Goal: Transaction & Acquisition: Book appointment/travel/reservation

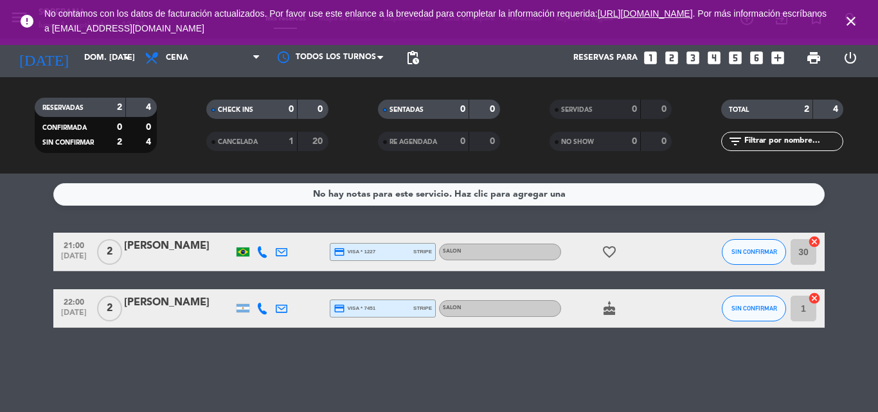
click at [854, 13] on icon "close" at bounding box center [850, 20] width 15 height 15
drag, startPoint x: 852, startPoint y: 24, endPoint x: 815, endPoint y: 8, distance: 40.9
click at [851, 24] on icon "close" at bounding box center [850, 20] width 15 height 15
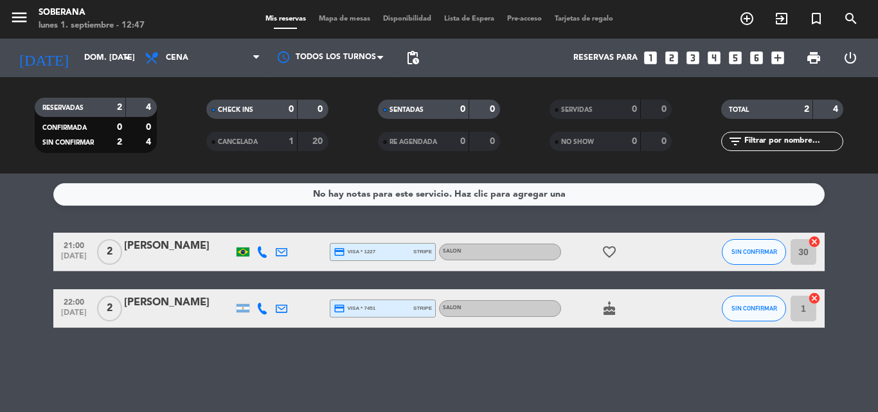
click at [712, 58] on icon "looks_4" at bounding box center [713, 57] width 17 height 17
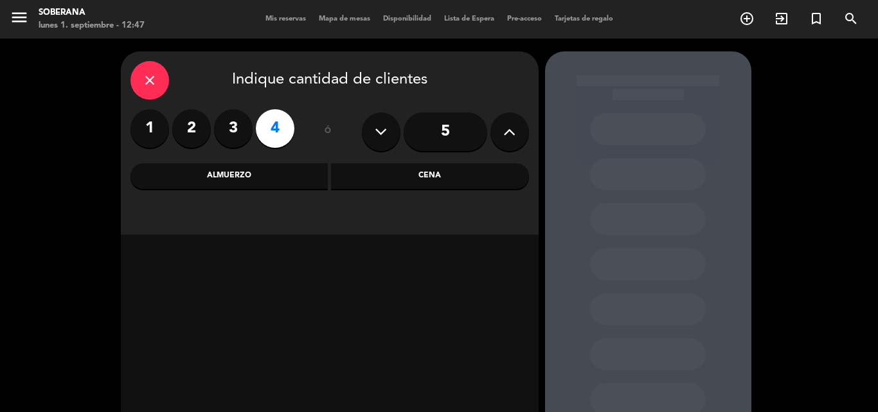
click at [396, 170] on div "Cena" at bounding box center [430, 176] width 198 height 26
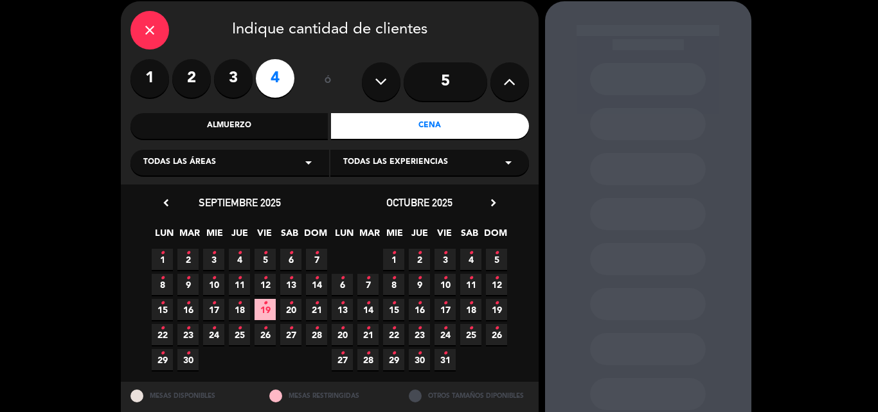
scroll to position [87, 0]
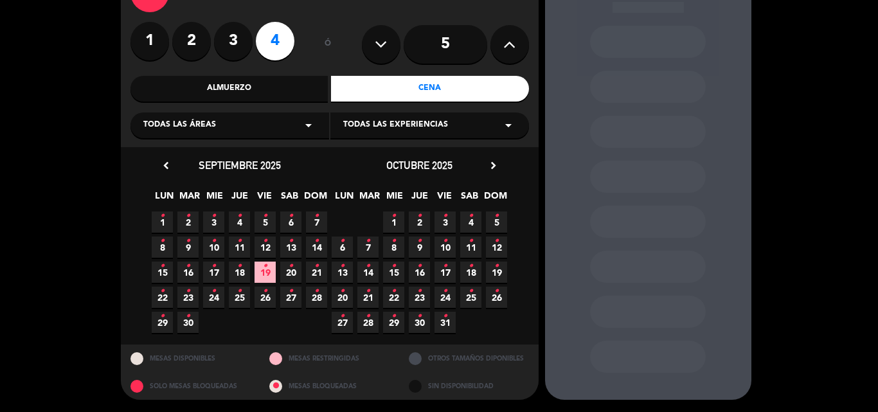
click at [260, 222] on span "5 •" at bounding box center [264, 221] width 21 height 21
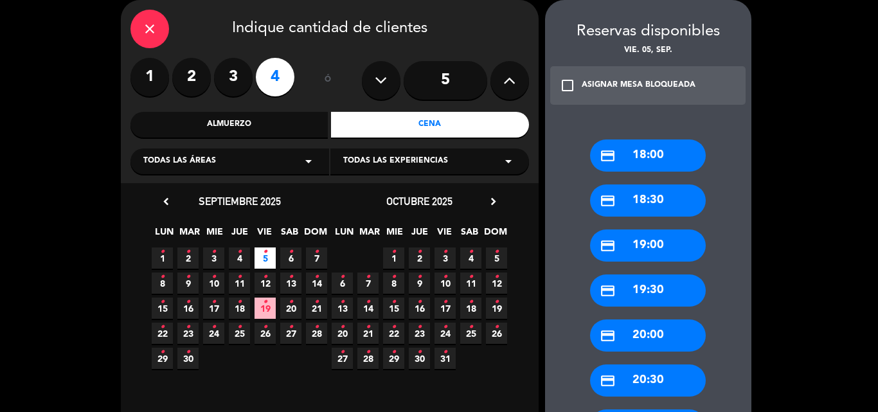
click at [666, 335] on div "credit_card 20:00" at bounding box center [648, 335] width 116 height 32
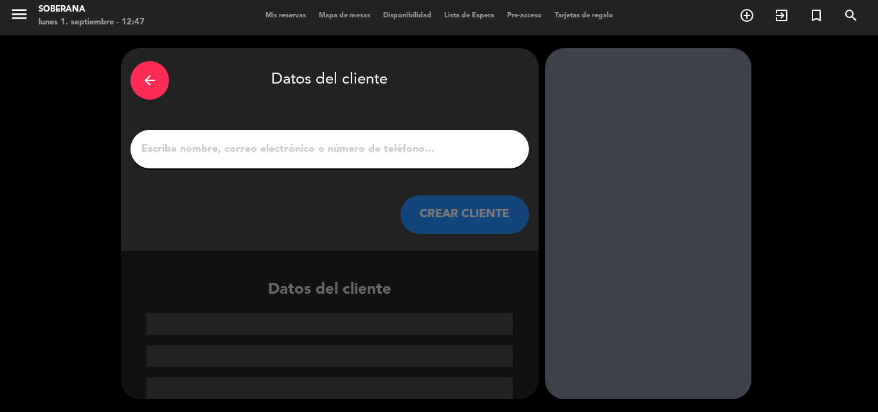
scroll to position [3, 0]
click at [211, 154] on input "1" at bounding box center [329, 149] width 379 height 18
paste input "[PERSON_NAME] [PERSON_NAME]"
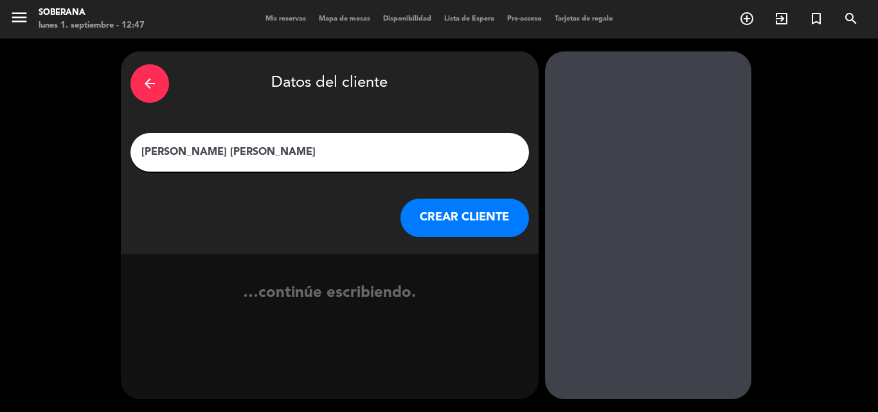
scroll to position [0, 0]
type input "[PERSON_NAME] [PERSON_NAME]"
click at [453, 233] on button "CREAR CLIENTE" at bounding box center [464, 218] width 128 height 39
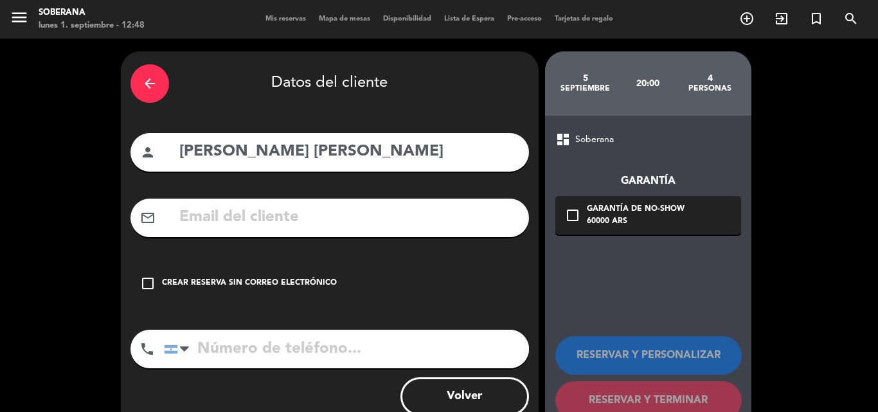
click at [159, 98] on div "arrow_back" at bounding box center [149, 83] width 39 height 39
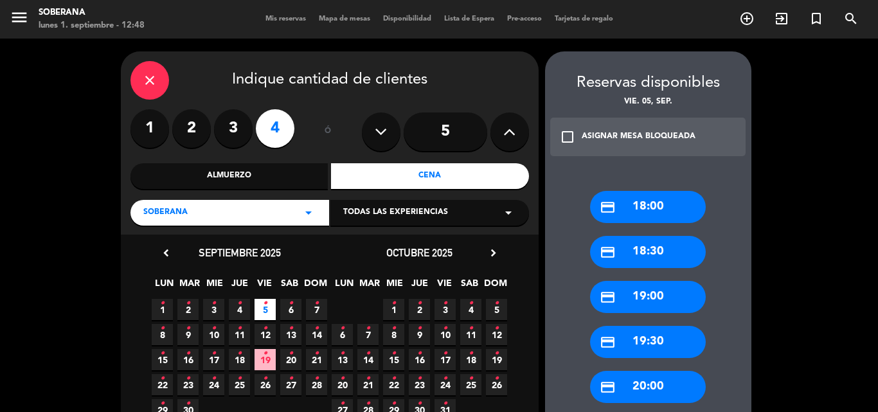
click at [136, 84] on div "close" at bounding box center [149, 80] width 39 height 39
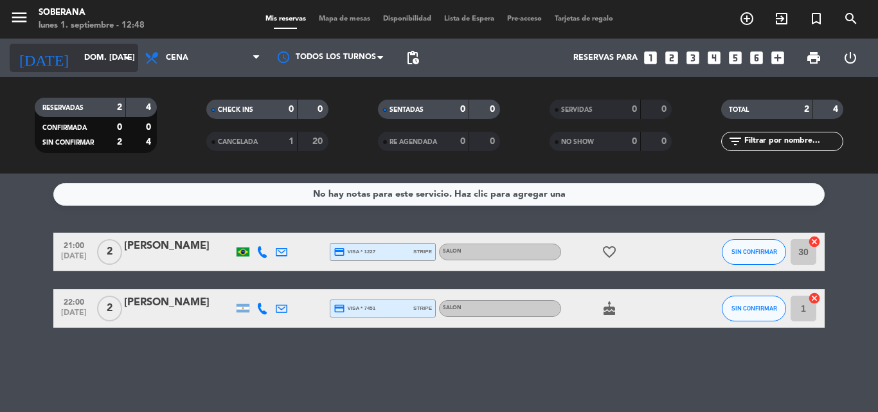
click at [78, 58] on input "dom. [DATE]" at bounding box center [132, 58] width 109 height 22
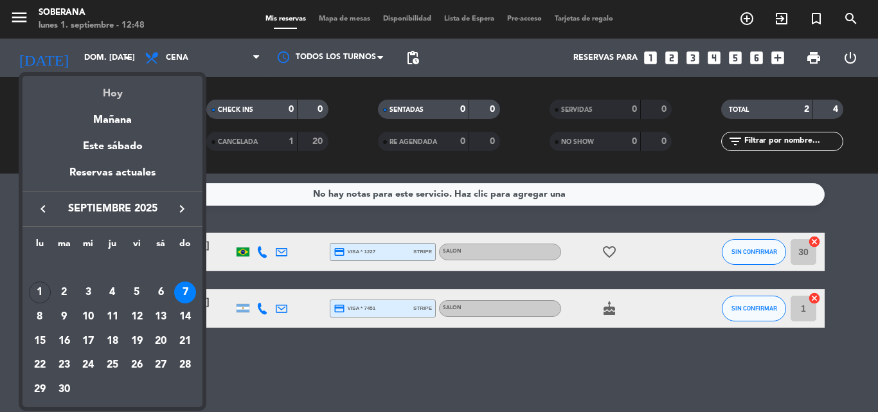
click at [94, 89] on div "Hoy" at bounding box center [112, 89] width 180 height 26
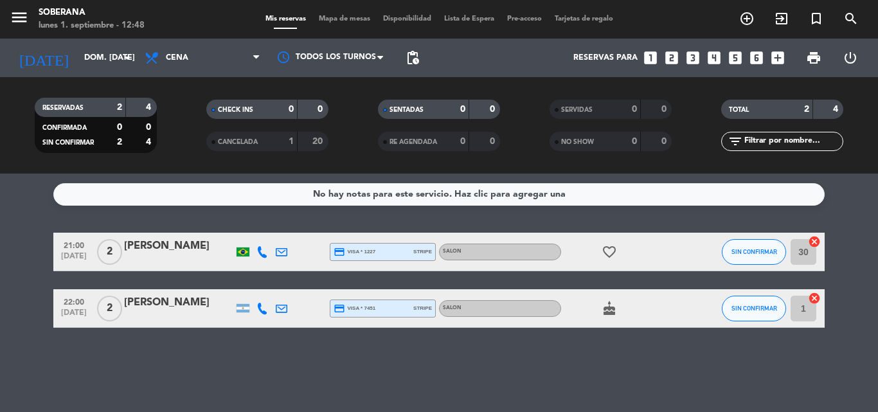
type input "lun. [DATE]"
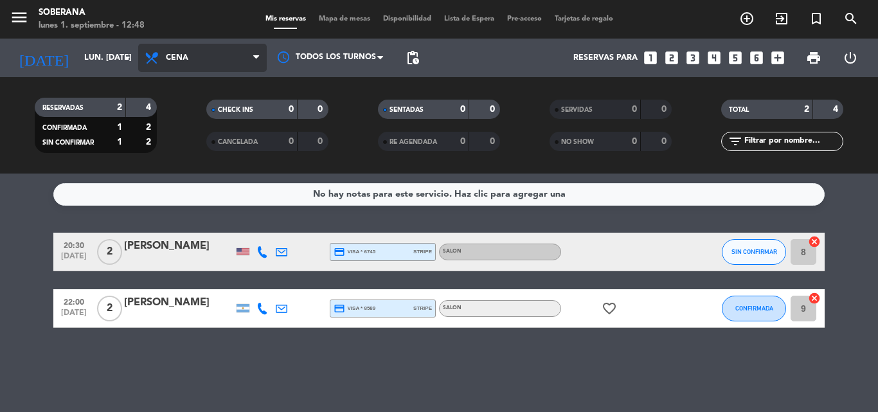
click at [182, 48] on span "Cena" at bounding box center [202, 58] width 128 height 28
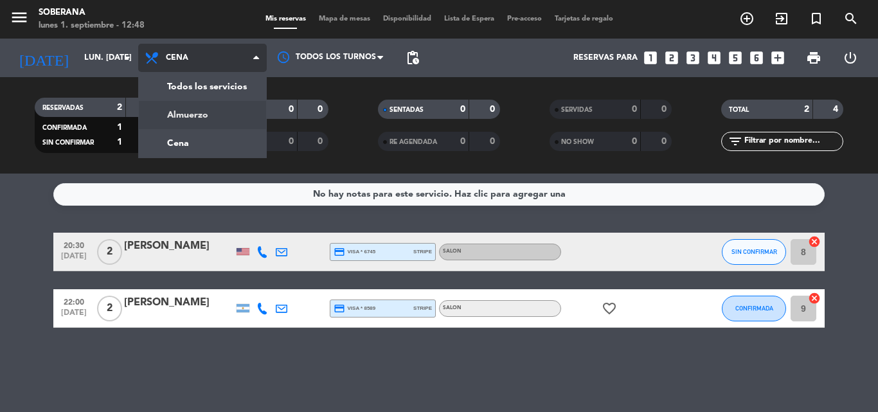
click at [194, 117] on div "menu Soberana lunes 1. septiembre - 12:48 Mis reservas Mapa de mesas Disponibil…" at bounding box center [439, 86] width 878 height 173
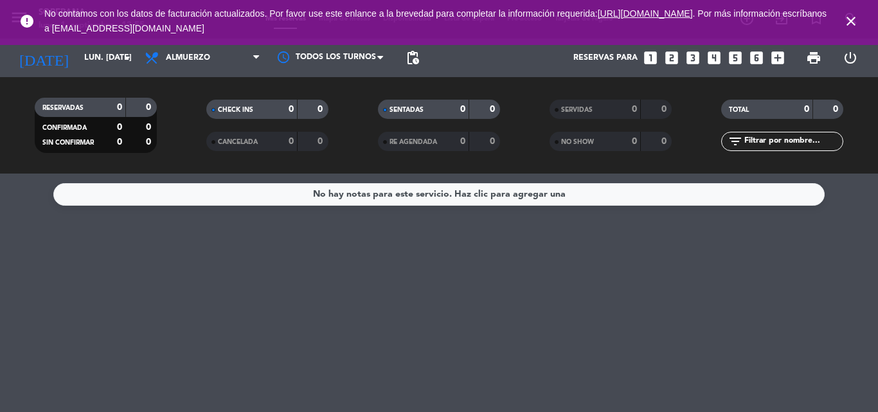
click at [853, 22] on icon "close" at bounding box center [850, 20] width 15 height 15
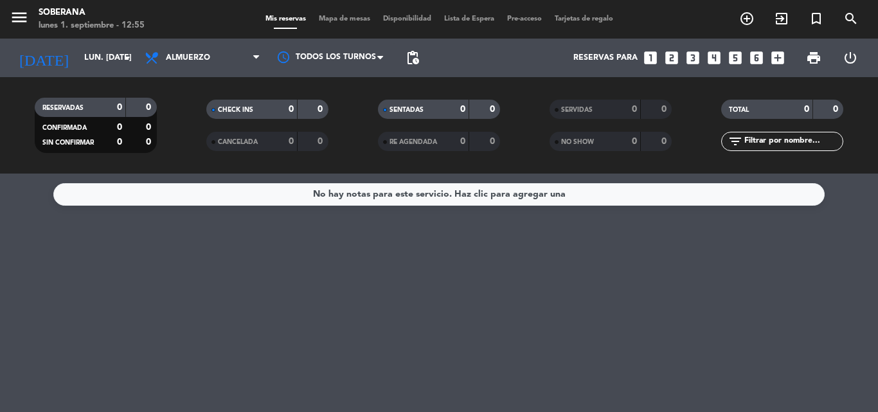
click at [174, 24] on div "menu Soberana lunes 1. septiembre - 12:55" at bounding box center [110, 19] width 220 height 30
click at [668, 64] on icon "looks_two" at bounding box center [671, 57] width 17 height 17
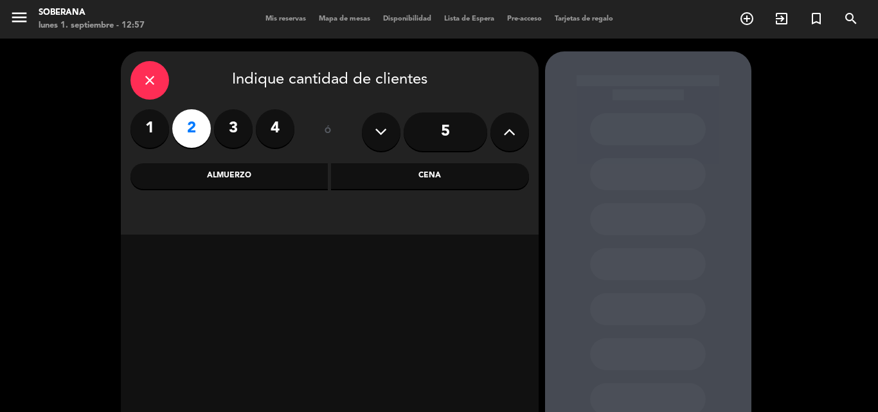
click at [437, 172] on div "Cena" at bounding box center [430, 176] width 198 height 26
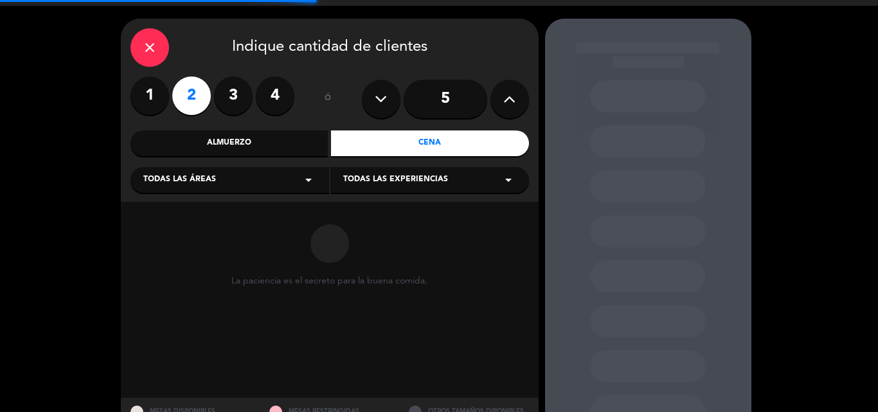
scroll to position [64, 0]
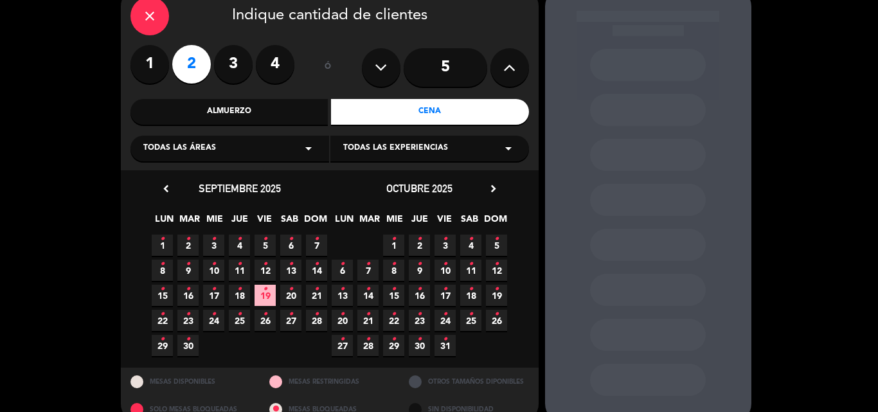
click at [164, 249] on span "1 •" at bounding box center [162, 244] width 21 height 21
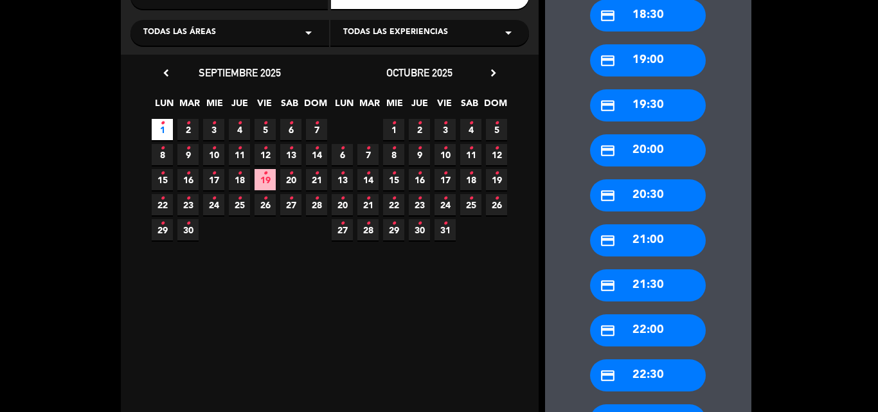
click at [645, 184] on div "credit_card 20:30" at bounding box center [648, 195] width 116 height 32
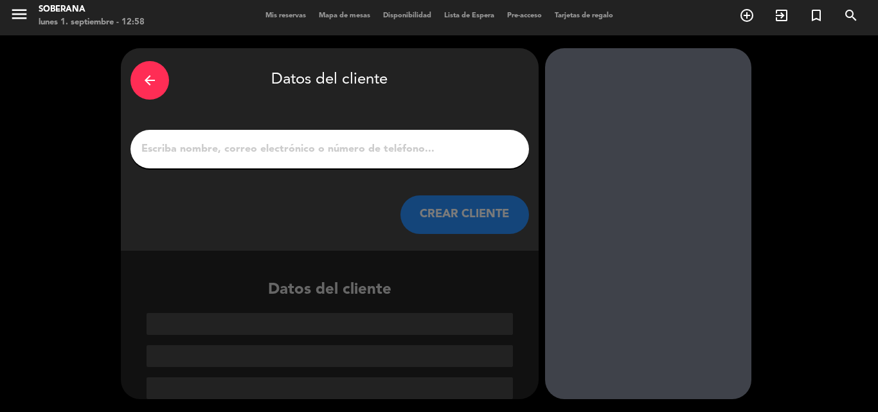
click at [239, 155] on input "1" at bounding box center [329, 149] width 379 height 18
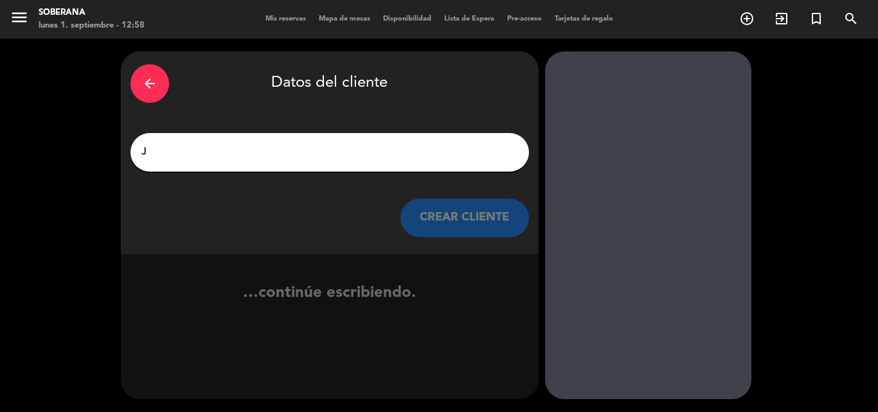
scroll to position [0, 0]
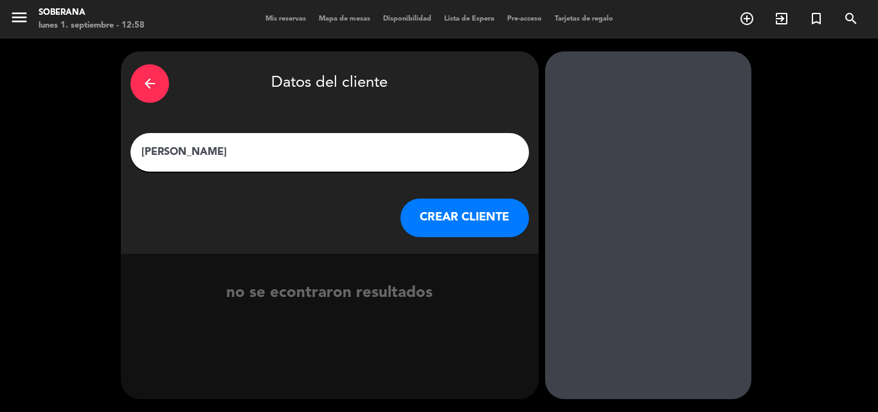
type input "[PERSON_NAME]"
click at [441, 228] on button "CREAR CLIENTE" at bounding box center [464, 218] width 128 height 39
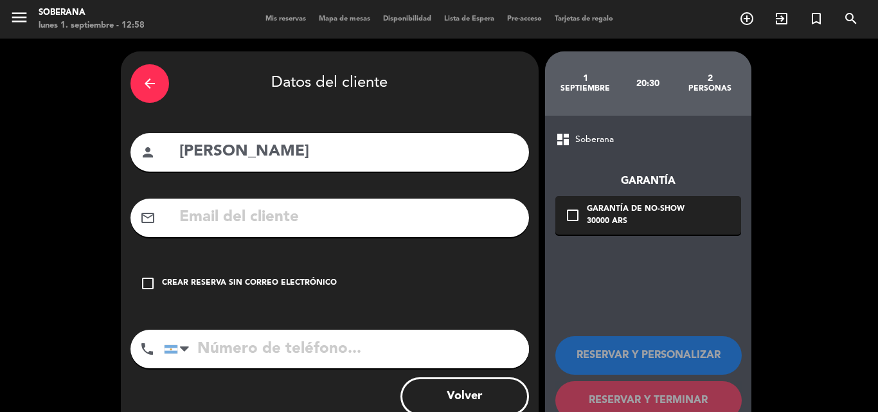
click at [208, 222] on input "text" at bounding box center [348, 217] width 341 height 26
paste input "[EMAIL_ADDRESS][DOMAIN_NAME]"
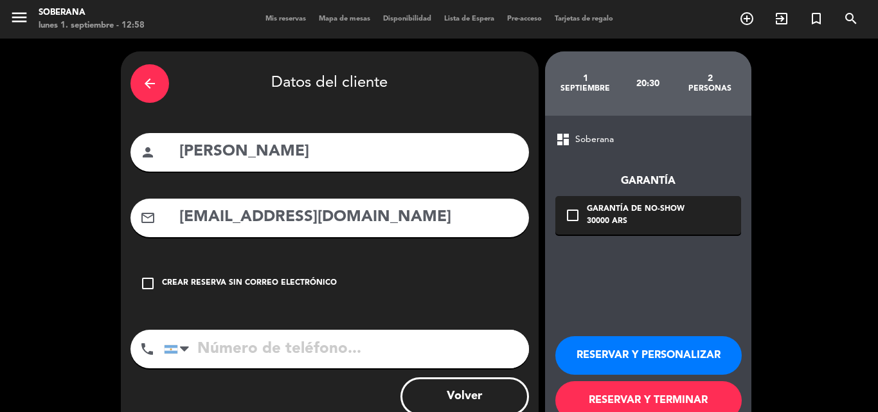
type input "[EMAIL_ADDRESS][DOMAIN_NAME]"
click at [232, 356] on input "tel" at bounding box center [346, 349] width 365 height 39
click at [222, 346] on input "tel" at bounding box center [346, 349] width 365 height 39
paste input "[PHONE_NUMBER]"
type input "[PHONE_NUMBER]"
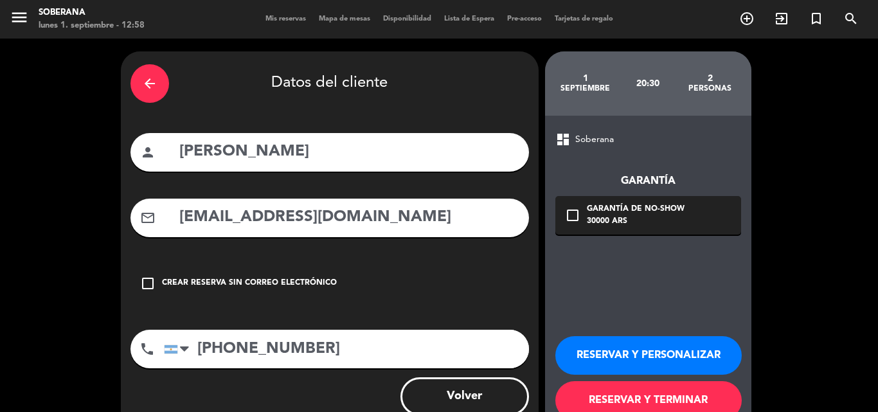
click at [568, 218] on icon "check_box_outline_blank" at bounding box center [572, 214] width 15 height 15
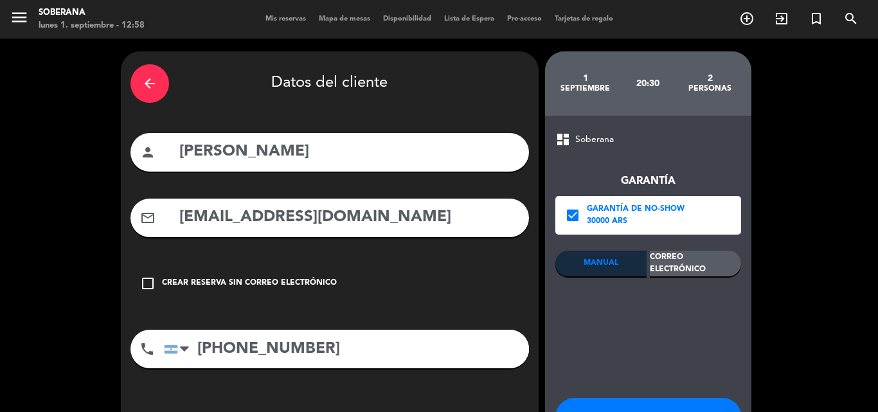
click at [691, 270] on div "Correo Electrónico" at bounding box center [694, 264] width 91 height 26
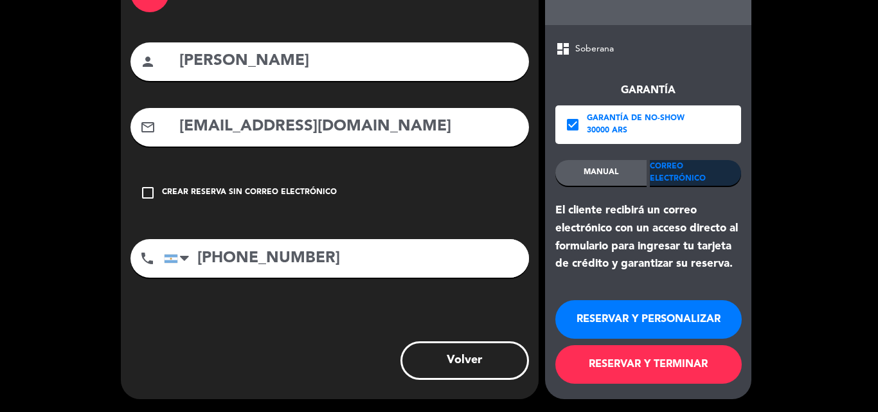
click at [662, 317] on button "RESERVAR Y PERSONALIZAR" at bounding box center [648, 319] width 186 height 39
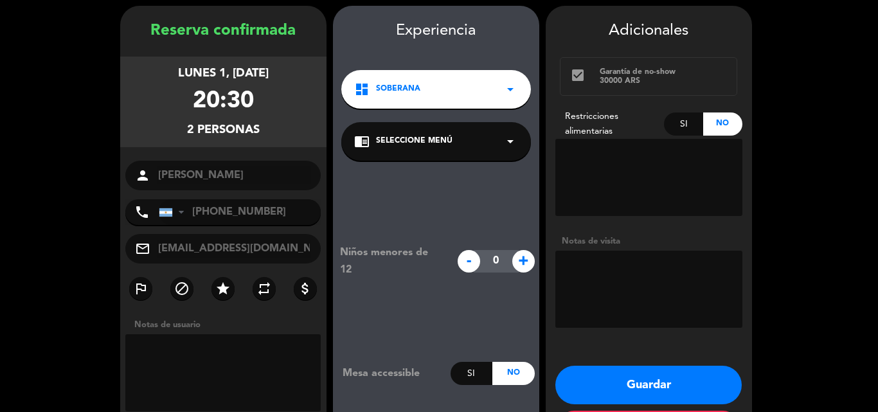
scroll to position [51, 0]
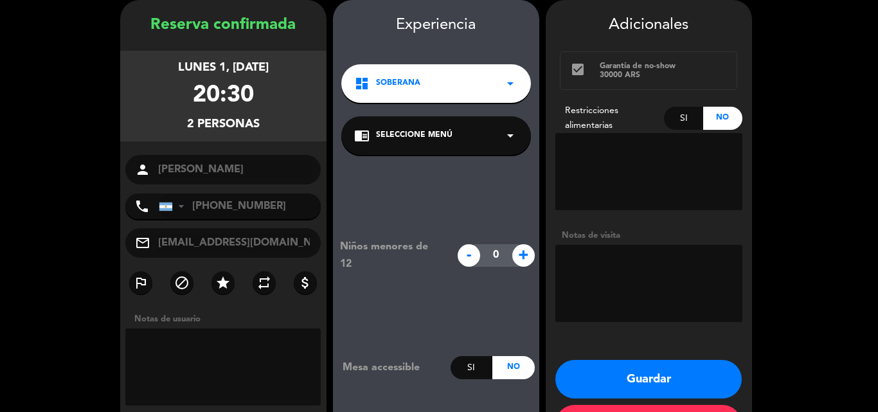
click at [615, 266] on textarea at bounding box center [648, 283] width 187 height 77
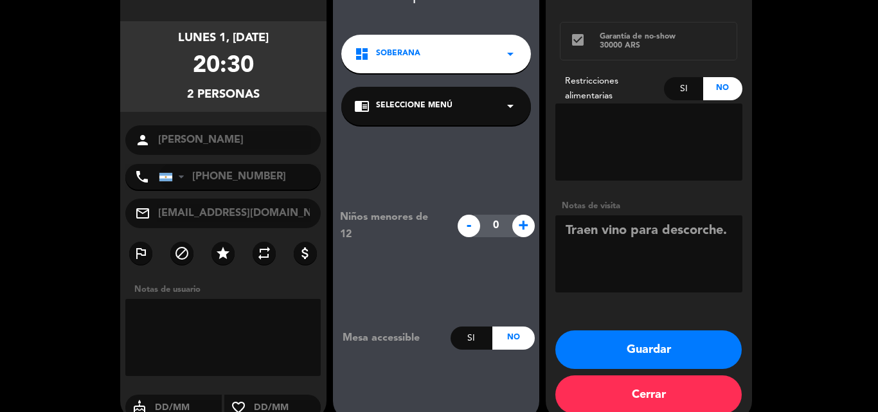
scroll to position [102, 0]
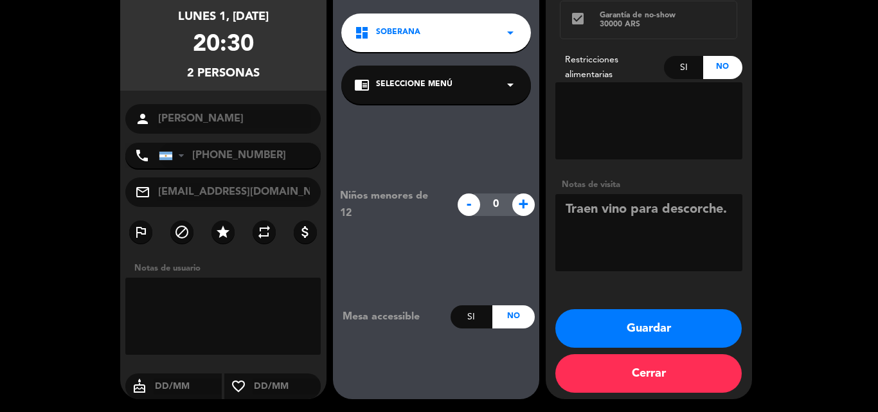
type textarea "Traen vino para descorche."
click at [695, 341] on button "Guardar" at bounding box center [648, 328] width 186 height 39
